Goal: Check status

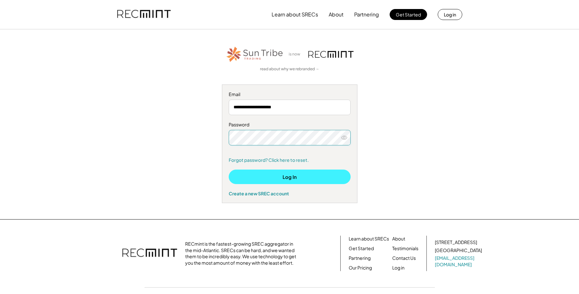
click at [275, 176] on button "Log In" at bounding box center [290, 177] width 122 height 15
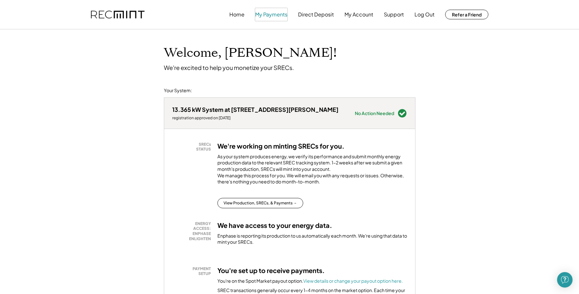
click at [272, 15] on button "My Payments" at bounding box center [271, 14] width 32 height 13
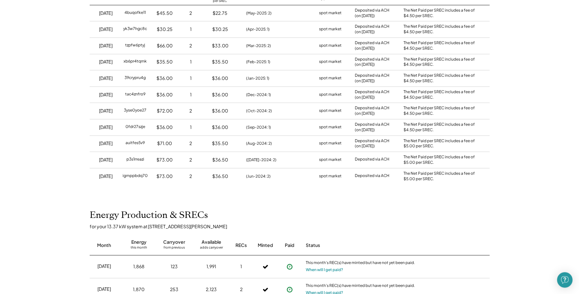
scroll to position [202, 0]
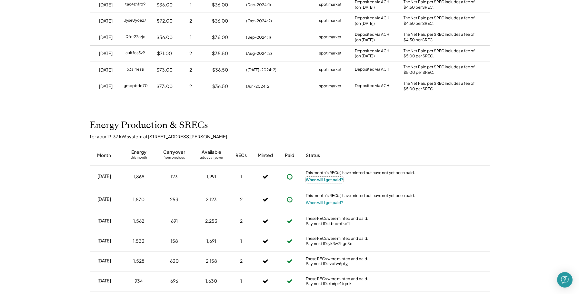
click at [315, 181] on button "When will I get paid?" at bounding box center [324, 180] width 37 height 6
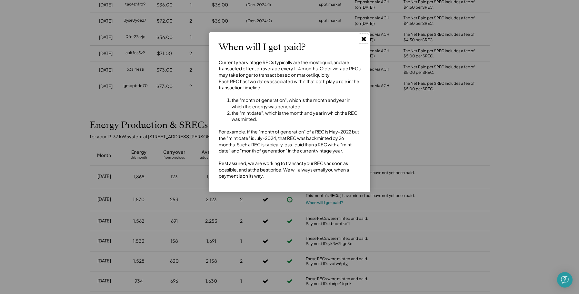
click at [366, 39] on icon at bounding box center [364, 38] width 6 height 6
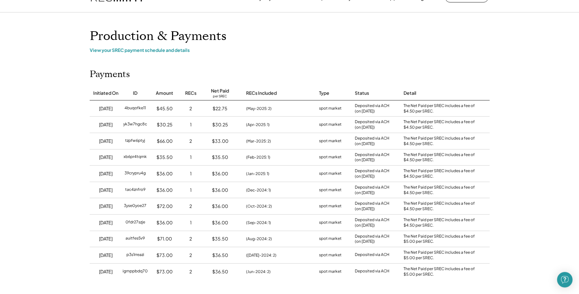
scroll to position [0, 0]
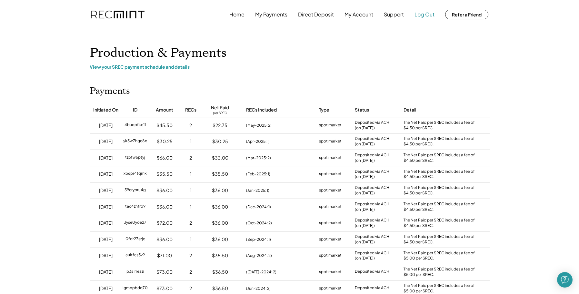
click at [420, 15] on button "Log Out" at bounding box center [425, 14] width 20 height 13
